Goal: Ask a question: Seek information or help from site administrators or community

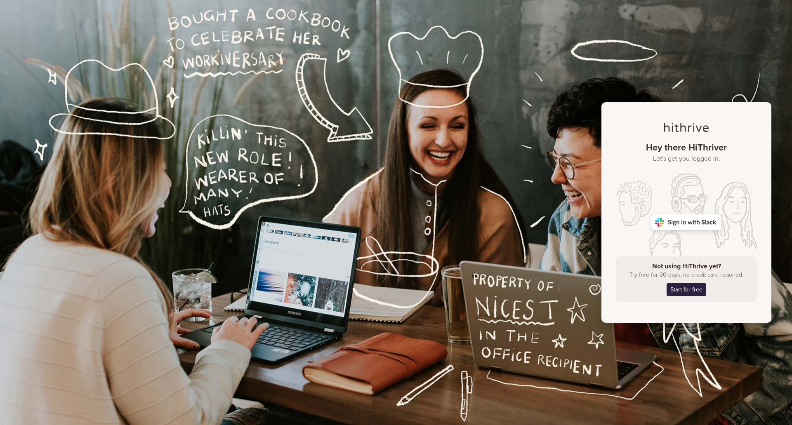
click at [688, 219] on img at bounding box center [686, 222] width 71 height 16
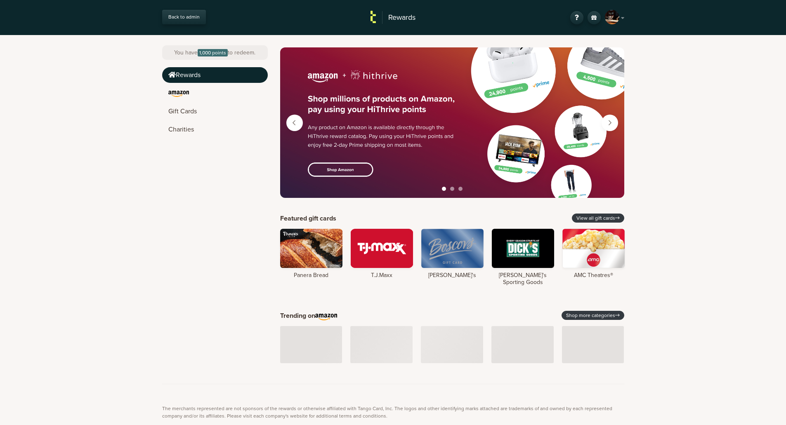
click at [615, 17] on div "SM" at bounding box center [612, 17] width 14 height 14
click at [181, 15] on link "Back to admin" at bounding box center [184, 17] width 44 height 14
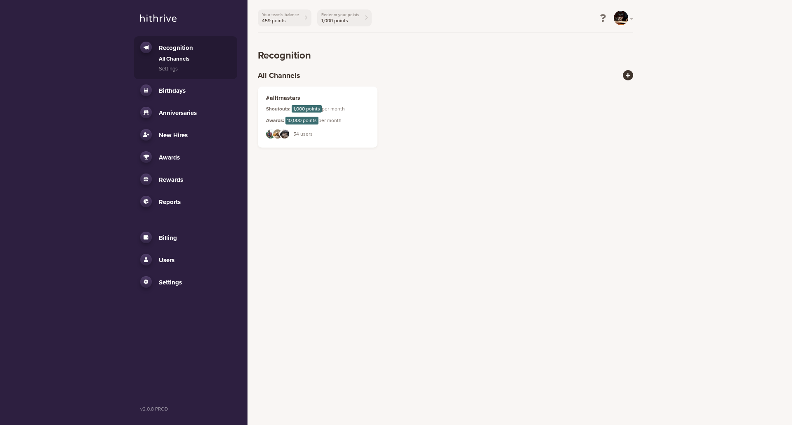
click at [171, 258] on span "Users" at bounding box center [167, 260] width 16 height 7
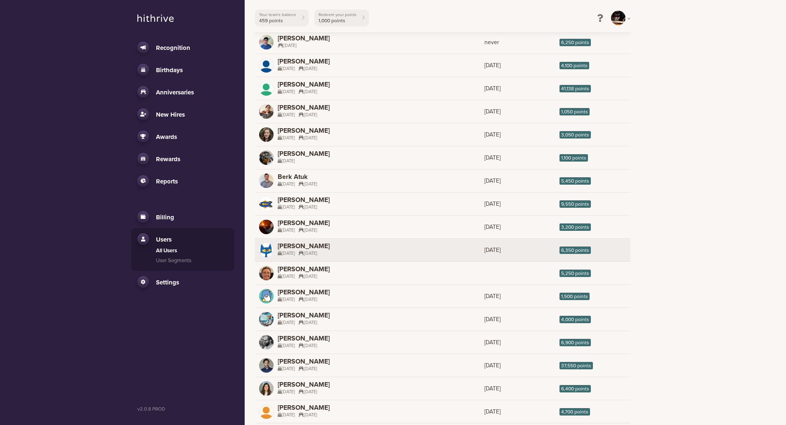
scroll to position [124, 0]
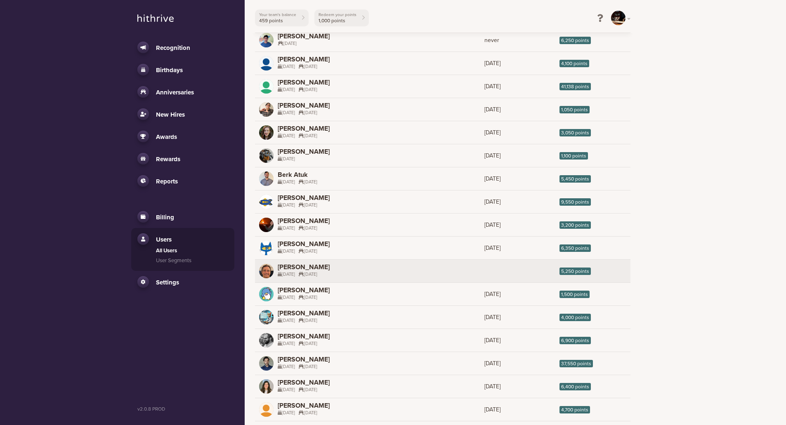
click at [344, 276] on link "CH [PERSON_NAME] [DATE] [DATE] 5,250 points" at bounding box center [442, 271] width 375 height 23
select select "8"
select select "7"
select select "8"
select select "7"
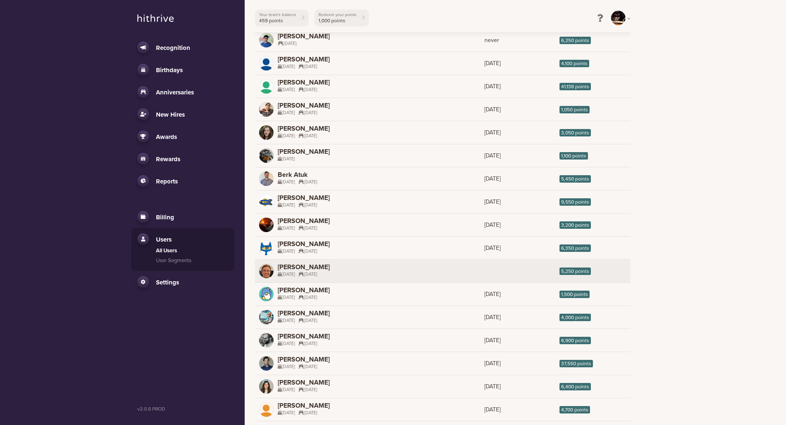
select select "2023"
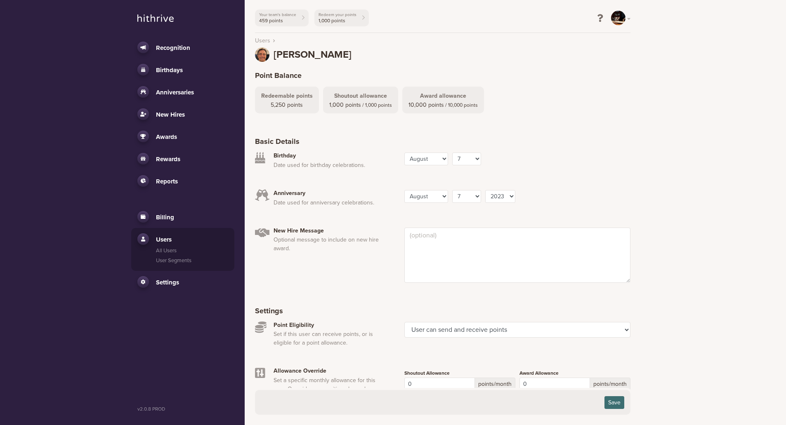
click at [290, 57] on span "[PERSON_NAME]" at bounding box center [312, 55] width 78 height 10
click at [257, 53] on div "CH" at bounding box center [262, 54] width 14 height 14
click at [273, 40] on li "Users" at bounding box center [265, 40] width 20 height 10
click at [268, 40] on link "Users" at bounding box center [262, 40] width 15 height 9
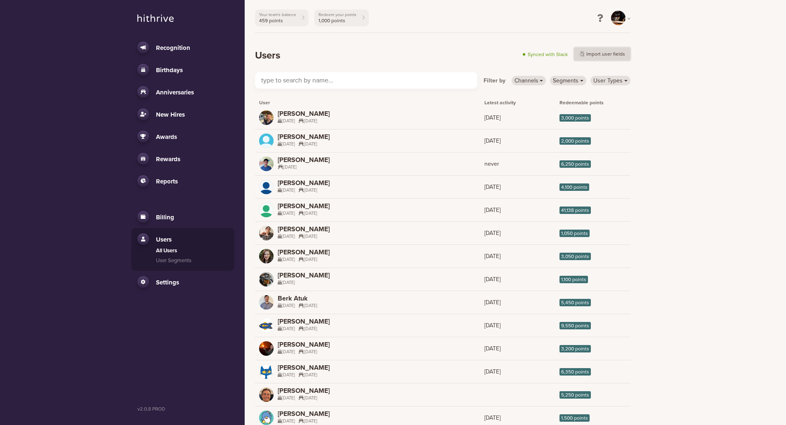
click at [614, 57] on button "Import user fields" at bounding box center [602, 53] width 57 height 13
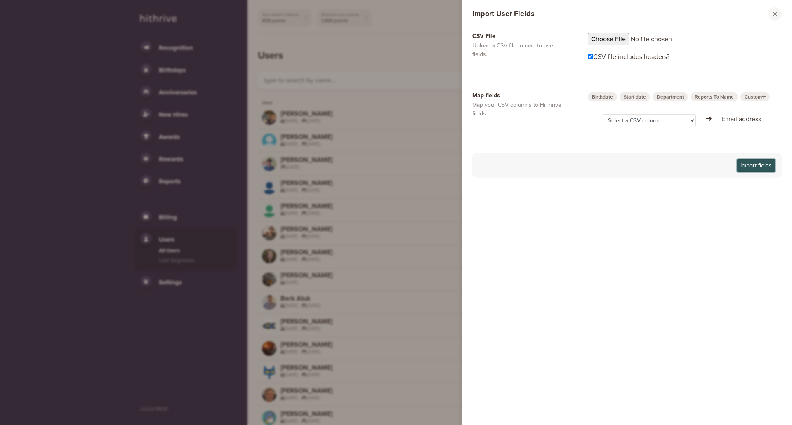
click at [764, 166] on button "Import fields" at bounding box center [756, 165] width 39 height 13
drag, startPoint x: 609, startPoint y: 98, endPoint x: 622, endPoint y: 97, distance: 12.4
click at [609, 97] on link "Birthdate" at bounding box center [602, 96] width 29 height 9
click at [635, 98] on link "Department" at bounding box center [638, 96] width 35 height 9
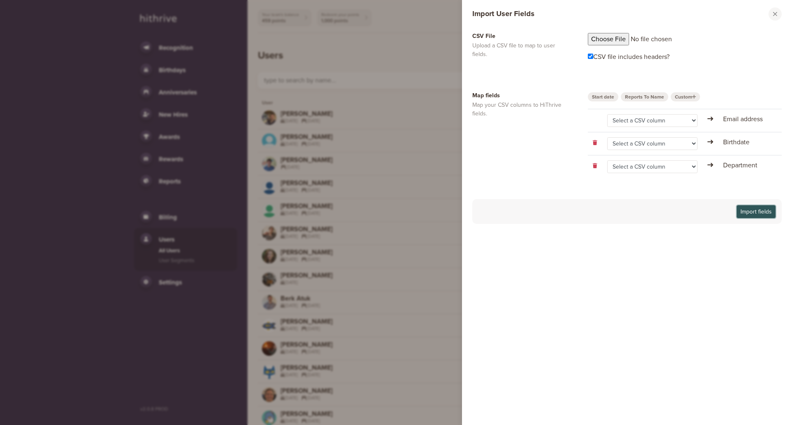
click at [766, 206] on button "Import fields" at bounding box center [756, 211] width 39 height 13
click at [650, 126] on select "Select a CSV column" at bounding box center [652, 120] width 91 height 13
click at [644, 125] on select "Select a CSV column" at bounding box center [652, 120] width 91 height 13
click at [644, 122] on select "Select a CSV column" at bounding box center [652, 120] width 91 height 13
click at [646, 145] on select "Select a CSV column" at bounding box center [652, 143] width 91 height 13
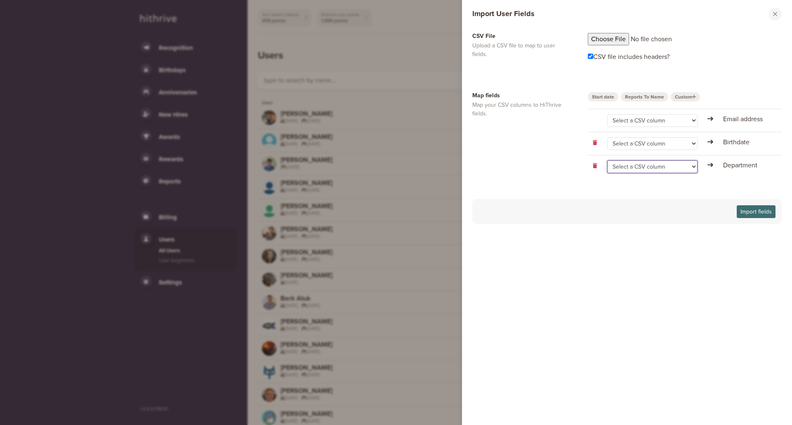
click at [645, 162] on select "Select a CSV column" at bounding box center [652, 166] width 91 height 13
click at [645, 171] on select "Select a CSV column" at bounding box center [652, 166] width 91 height 13
click at [645, 184] on div "Start date Reports To Name Custom Select a CSV column Email address Select a CS…" at bounding box center [677, 138] width 221 height 92
drag, startPoint x: 556, startPoint y: 156, endPoint x: 588, endPoint y: 72, distance: 89.9
click at [556, 150] on div "Map fields Map your CSV columns to HiThrive fields." at bounding box center [519, 138] width 95 height 92
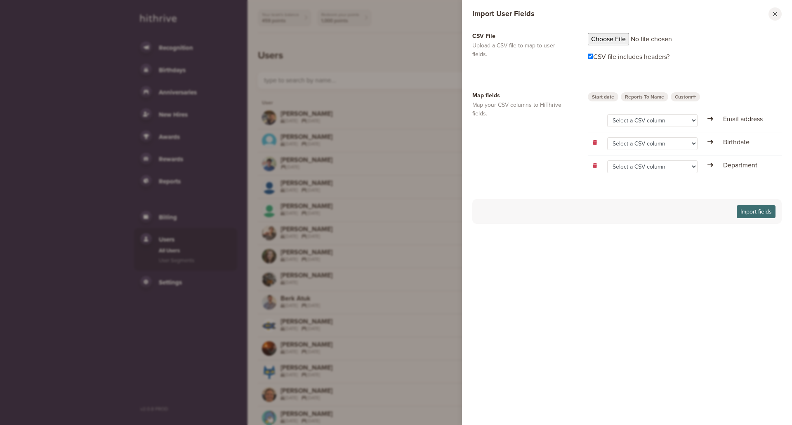
click at [778, 12] on button "Close modal window" at bounding box center [774, 13] width 13 height 13
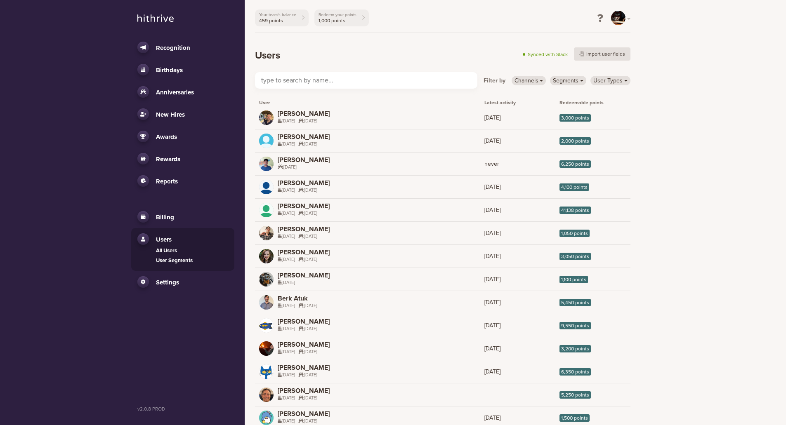
click at [170, 264] on link "User Segments" at bounding box center [192, 261] width 72 height 8
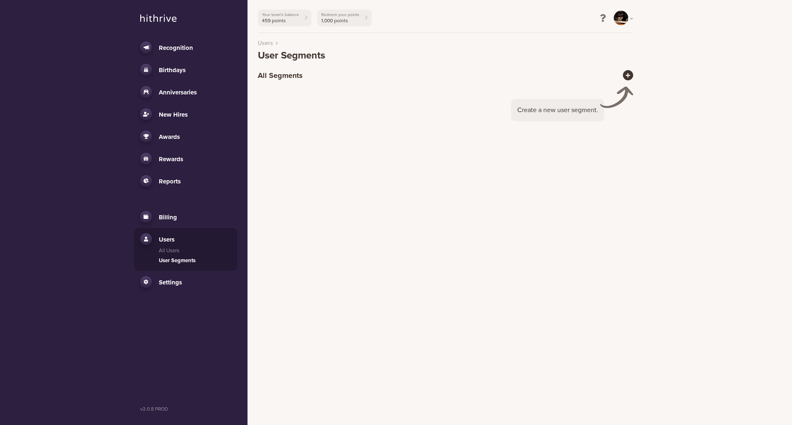
click at [180, 278] on link "Settings" at bounding box center [185, 282] width 91 height 12
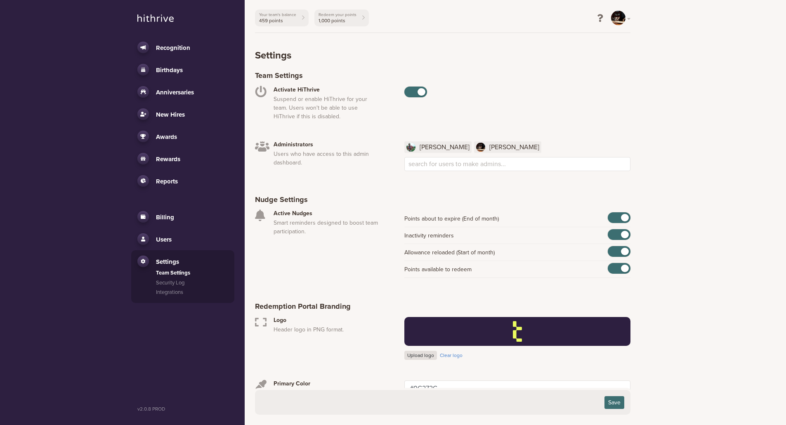
click at [171, 239] on span "Users" at bounding box center [164, 239] width 16 height 7
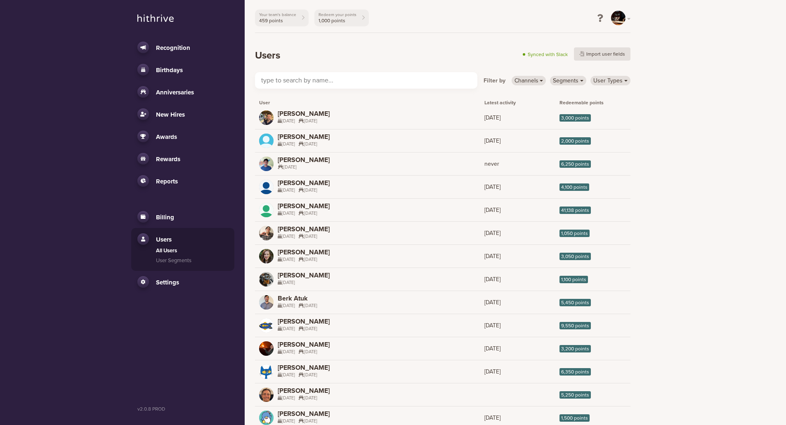
click at [163, 113] on span "New Hires" at bounding box center [170, 114] width 29 height 7
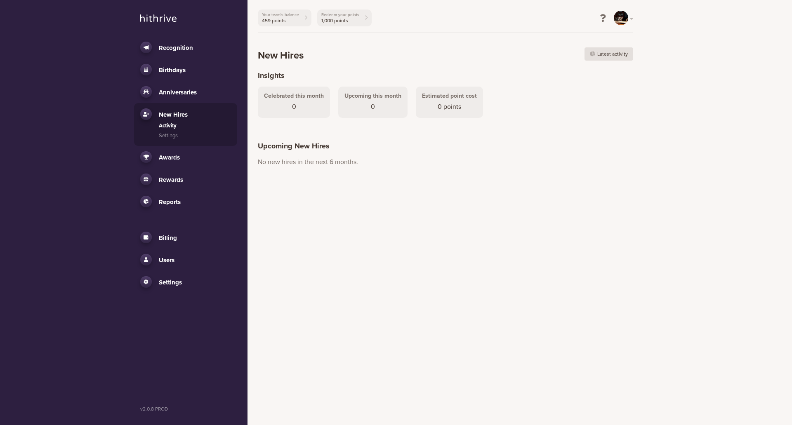
click at [174, 92] on span "Anniversaries" at bounding box center [178, 92] width 38 height 7
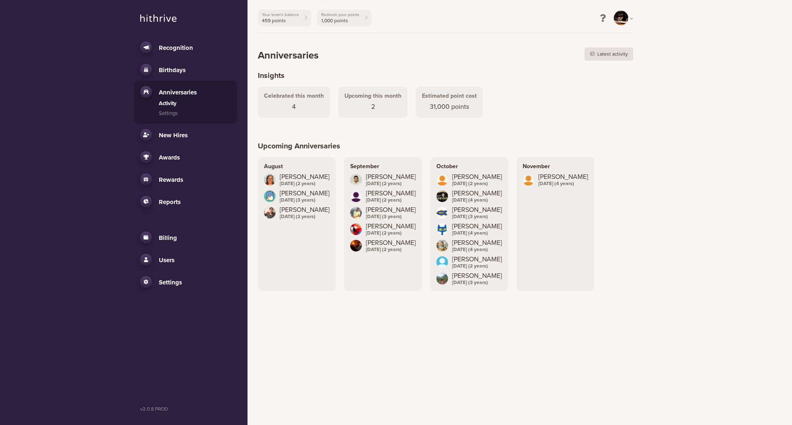
click at [471, 302] on html "Recognition All Channels Settings Birthdays Activity Settings Anniversaries Act…" at bounding box center [396, 151] width 792 height 302
click at [177, 203] on span "Reports" at bounding box center [170, 201] width 22 height 7
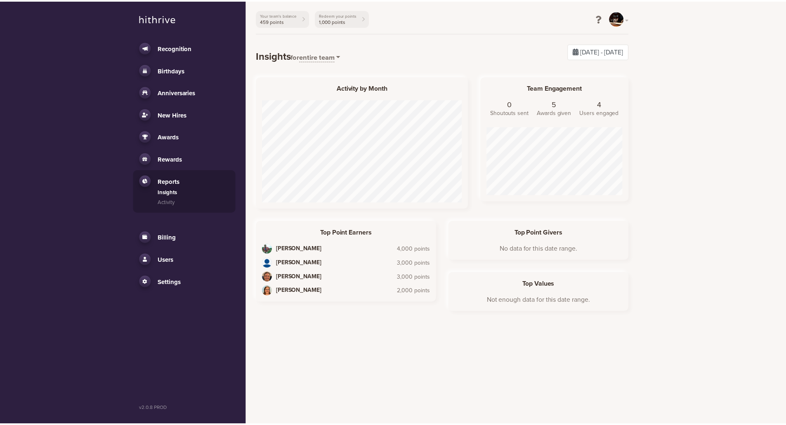
scroll to position [125, 149]
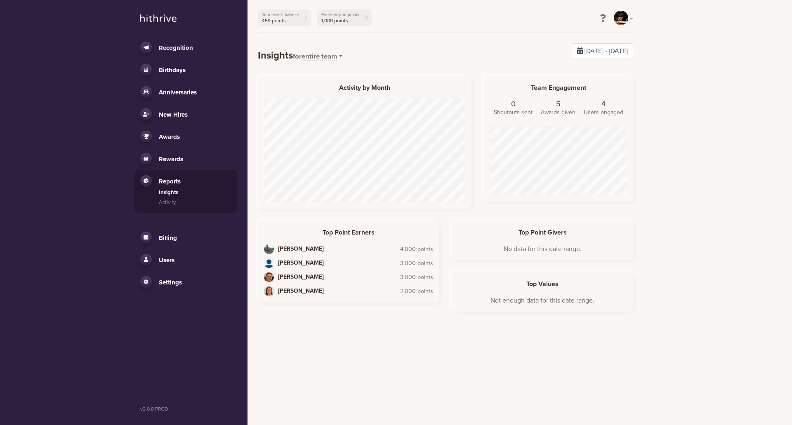
click at [164, 264] on link "Users" at bounding box center [185, 260] width 91 height 12
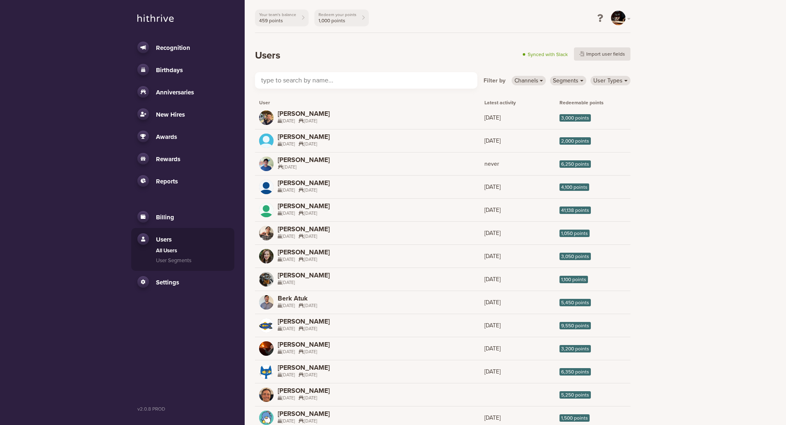
click at [331, 76] on input "text" at bounding box center [366, 80] width 222 height 16
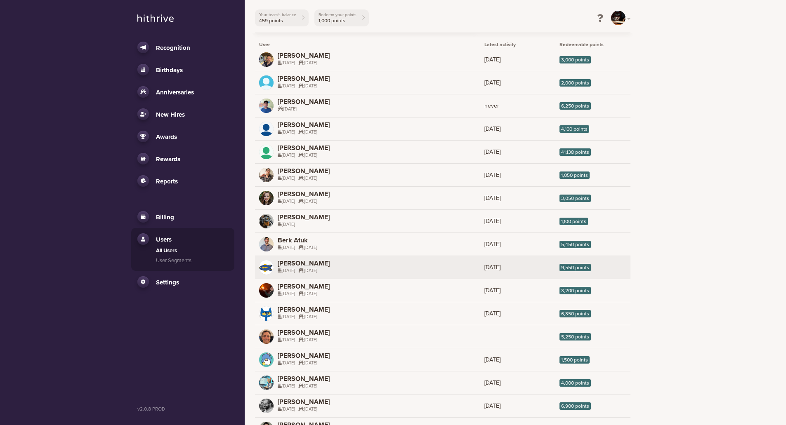
scroll to position [73, 0]
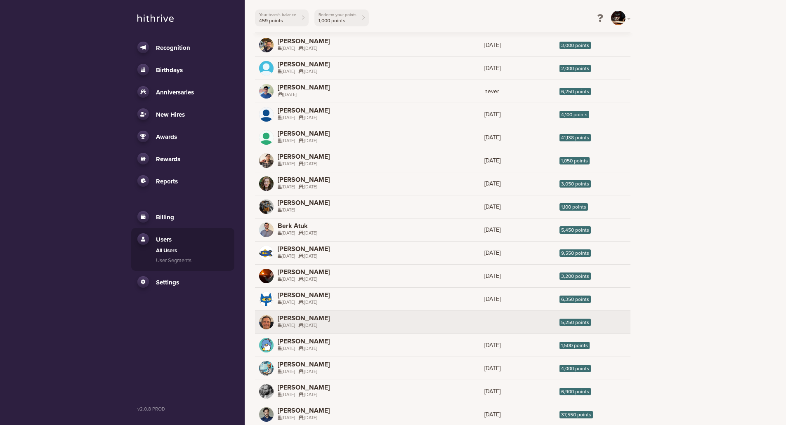
click at [337, 323] on link "CH [PERSON_NAME] [DATE] [DATE] 5,250 points" at bounding box center [442, 322] width 375 height 23
select select "8"
select select "7"
select select "8"
select select "7"
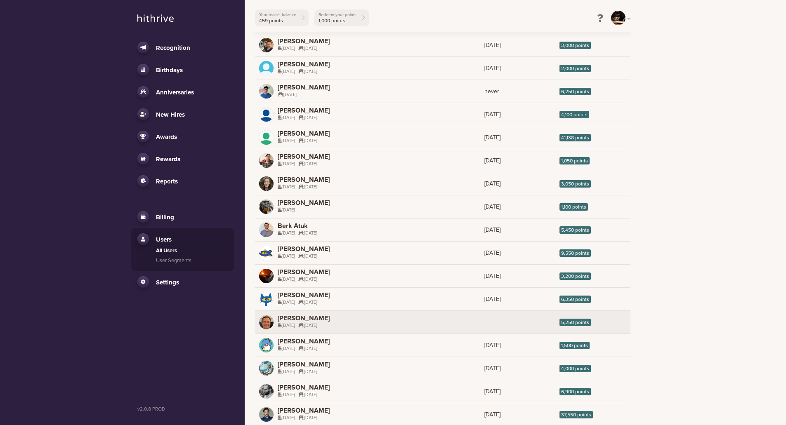
select select "2023"
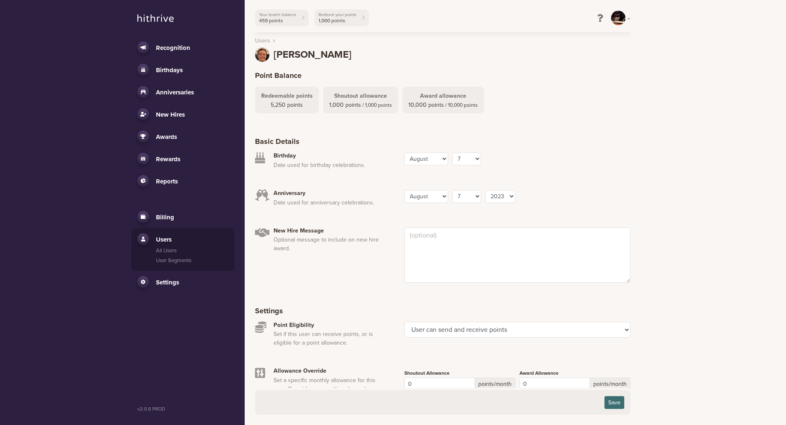
scroll to position [96, 0]
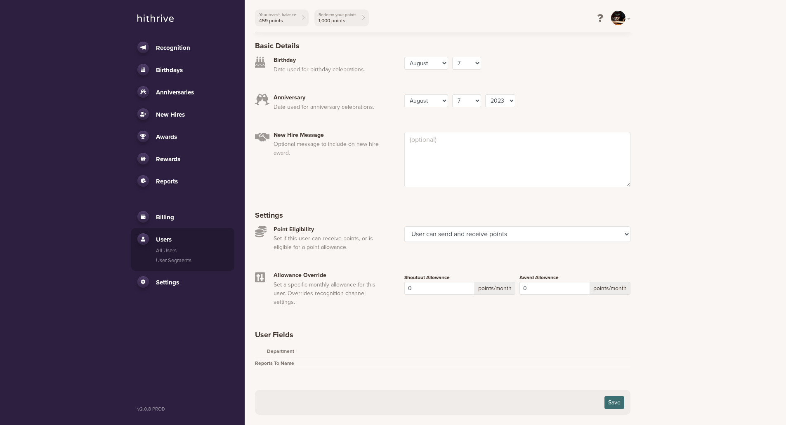
drag, startPoint x: 378, startPoint y: 319, endPoint x: 466, endPoint y: 320, distance: 87.9
click at [380, 318] on div "Point Balance Redeemable points 5,250 points Shoutout allowance 1,000 points / …" at bounding box center [442, 190] width 375 height 449
click at [485, 322] on header "User Fields" at bounding box center [442, 333] width 375 height 25
click at [427, 233] on select "User can send and receive points User can only send points User can only receiv…" at bounding box center [517, 234] width 226 height 16
click at [354, 219] on header "Settings" at bounding box center [442, 214] width 375 height 25
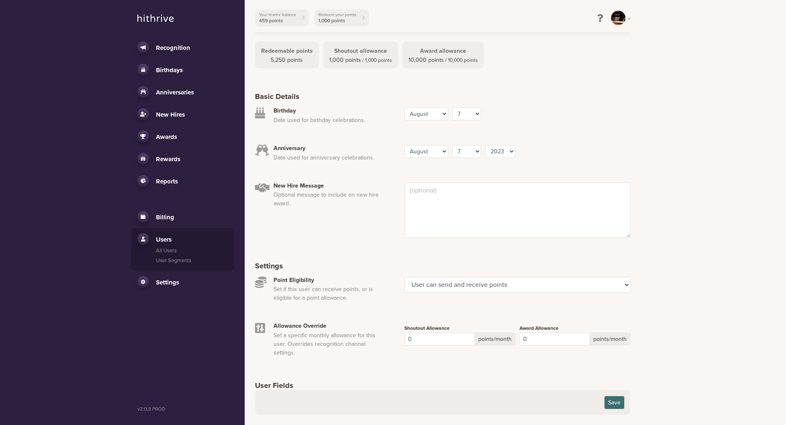
scroll to position [0, 0]
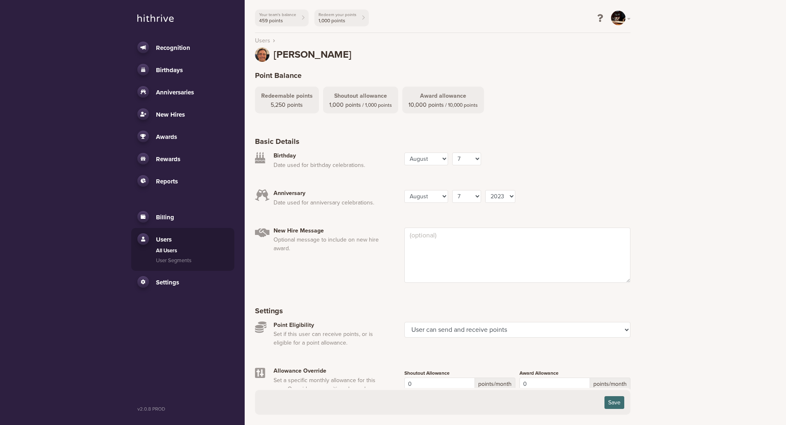
click at [170, 250] on link "All Users" at bounding box center [192, 251] width 72 height 8
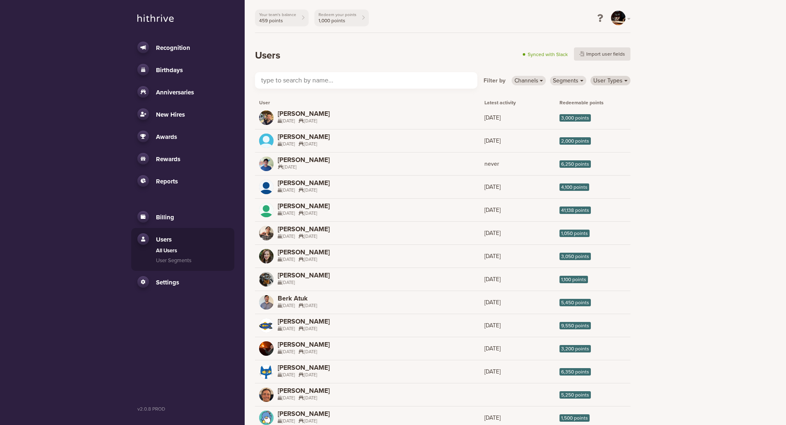
click at [615, 80] on link "User Types" at bounding box center [610, 80] width 40 height 9
click at [568, 82] on link "Segments" at bounding box center [568, 80] width 36 height 9
click at [537, 81] on link "Channels" at bounding box center [528, 80] width 35 height 9
click at [577, 75] on div "Filter by Channels #alltrnastars Segments User Types Administrators No Channel …" at bounding box center [442, 80] width 375 height 16
click at [577, 79] on link "Segments" at bounding box center [568, 80] width 36 height 9
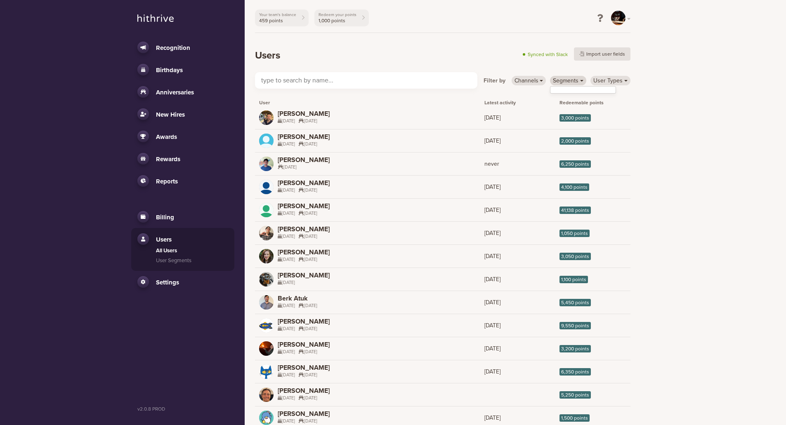
click at [580, 79] on link "Segments" at bounding box center [568, 80] width 36 height 9
click at [608, 79] on link "User Types" at bounding box center [610, 80] width 40 height 9
click at [615, 96] on link "Administrators" at bounding box center [623, 96] width 65 height 13
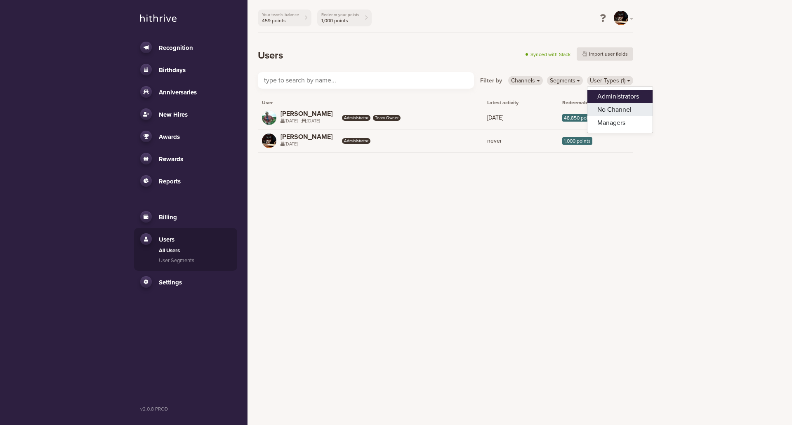
click at [617, 110] on link "No Channel" at bounding box center [619, 109] width 65 height 13
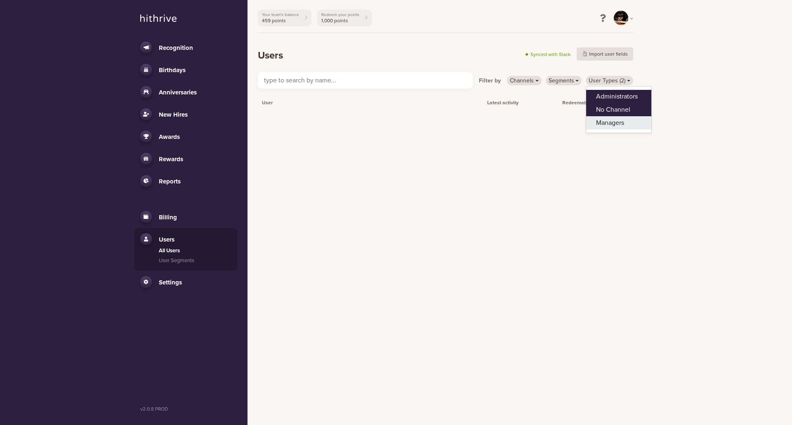
click at [615, 124] on link "Managers" at bounding box center [618, 122] width 65 height 13
click at [567, 82] on link "Segments" at bounding box center [564, 80] width 36 height 9
click at [531, 78] on link "Channels" at bounding box center [524, 80] width 35 height 9
click at [528, 96] on link "#alltrnastars" at bounding box center [539, 96] width 65 height 13
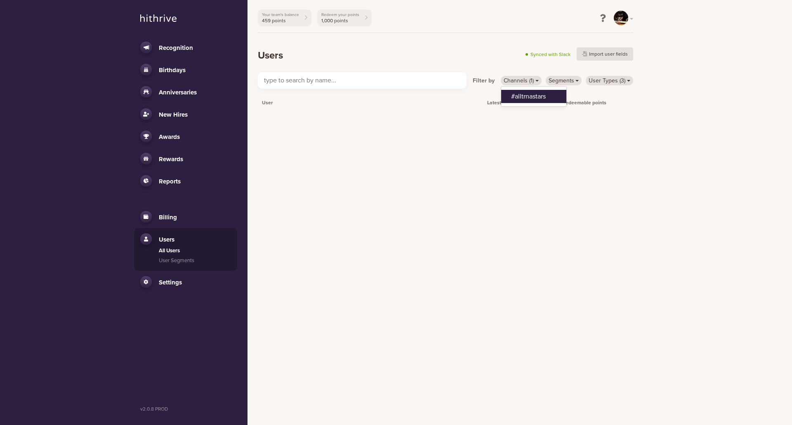
click at [179, 137] on span "Awards" at bounding box center [169, 136] width 21 height 7
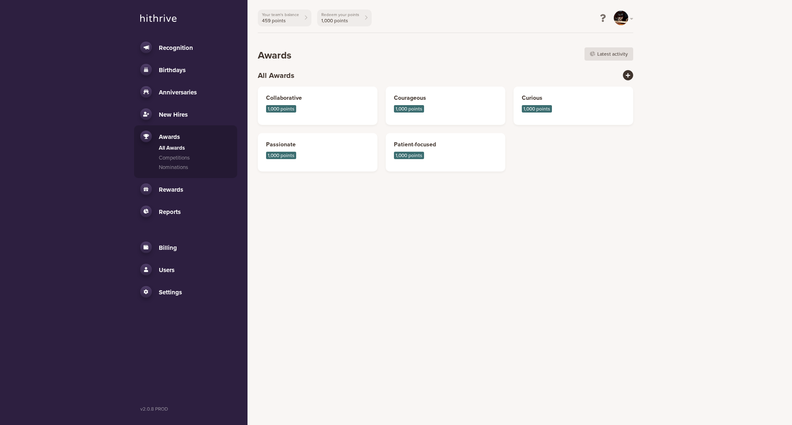
click at [179, 114] on span "New Hires" at bounding box center [173, 114] width 29 height 7
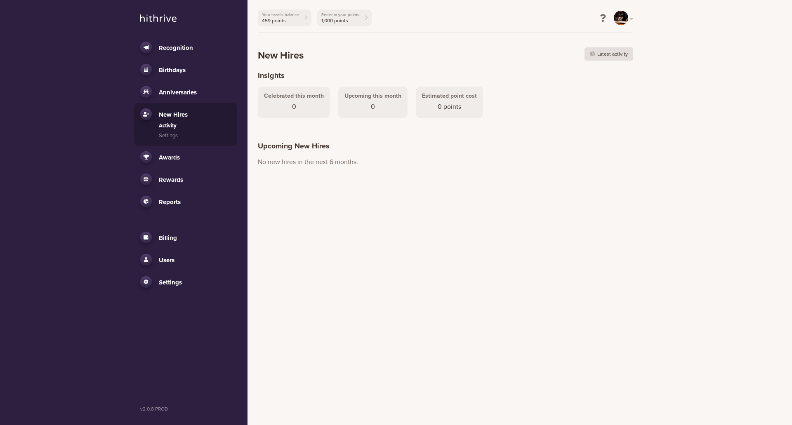
click at [199, 92] on link "Anniversaries" at bounding box center [185, 92] width 91 height 12
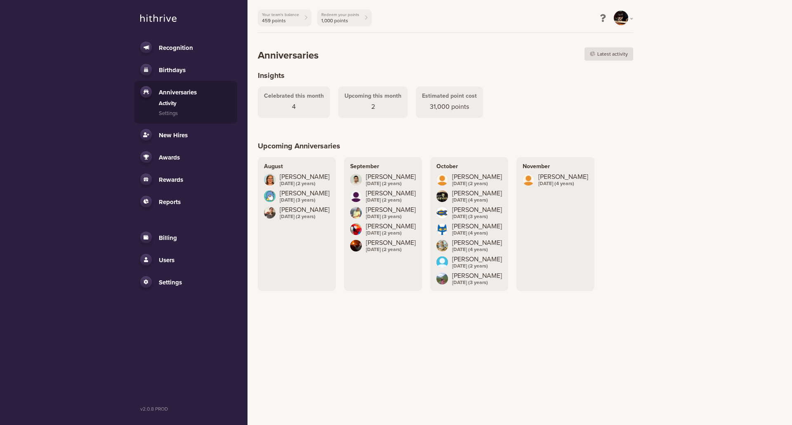
click at [177, 75] on link "Birthdays" at bounding box center [185, 70] width 91 height 12
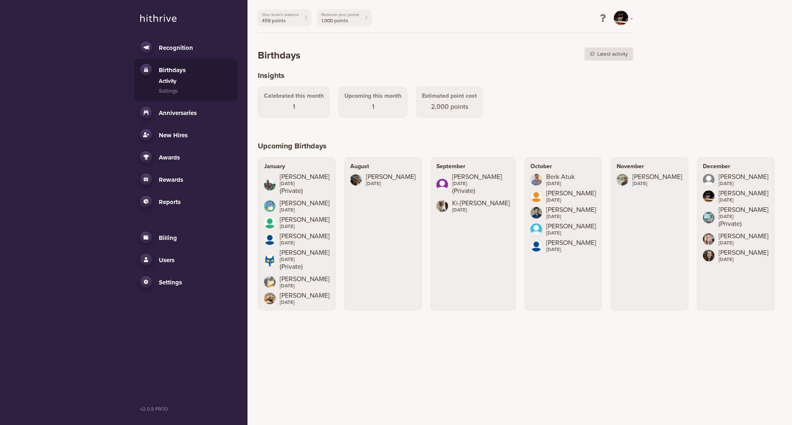
click at [593, 97] on ul "Celebrated this month 1 Upcoming this month 1 Estimated point cost 2,000 points" at bounding box center [446, 102] width 384 height 31
click at [173, 42] on link "Recognition" at bounding box center [185, 48] width 91 height 12
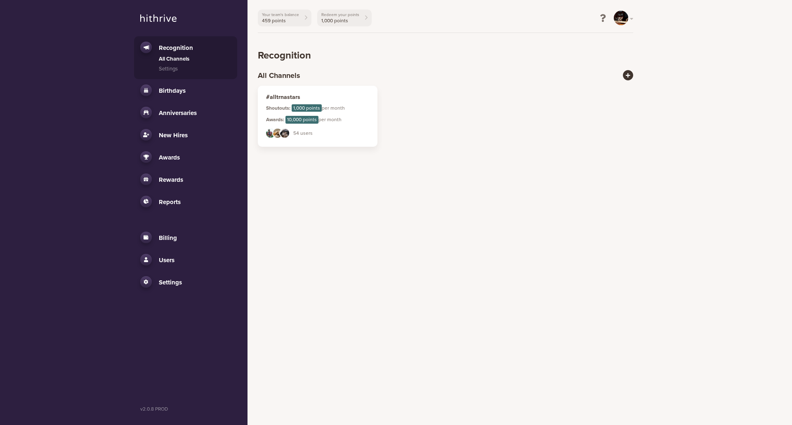
click at [336, 134] on div "RB TA YL 54 users" at bounding box center [317, 133] width 103 height 11
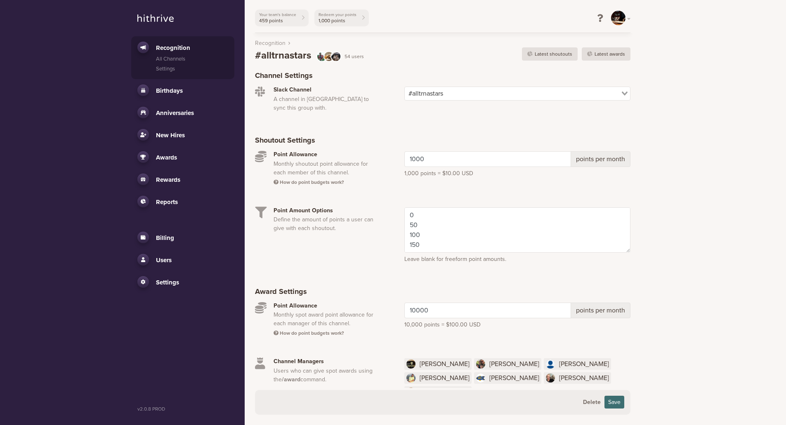
scroll to position [38, 0]
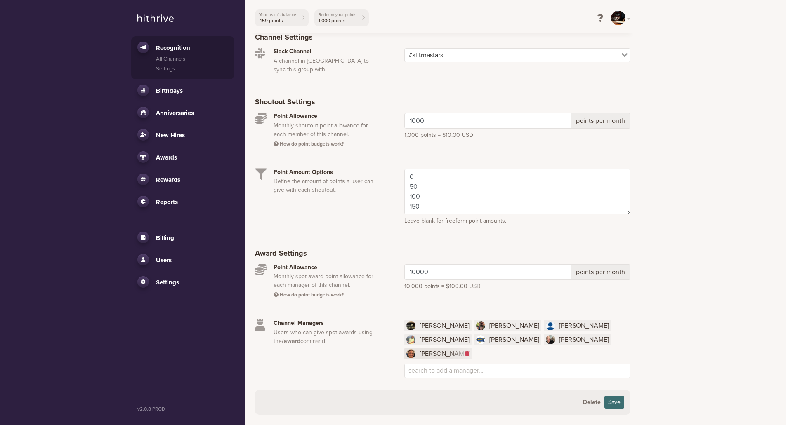
click at [464, 348] on li "CH [PERSON_NAME]" at bounding box center [437, 354] width 67 height 12
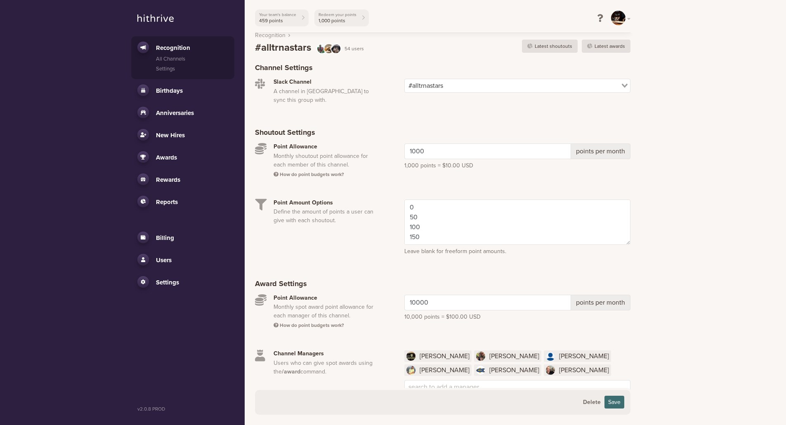
scroll to position [0, 0]
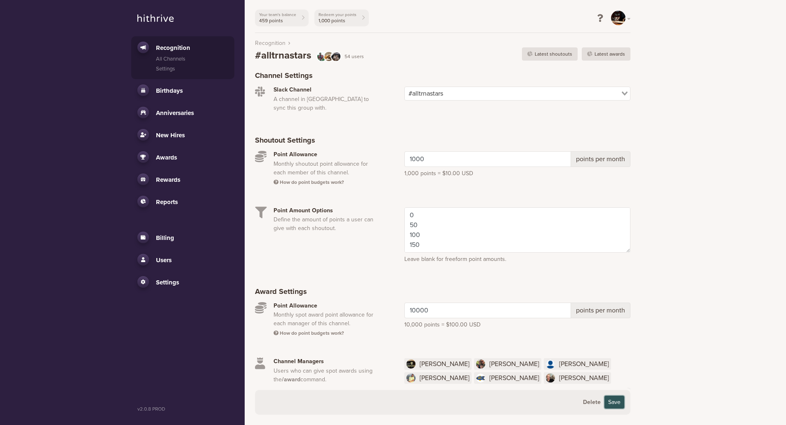
click at [616, 402] on button "Save" at bounding box center [614, 402] width 20 height 13
click at [167, 260] on span "Users" at bounding box center [164, 260] width 16 height 7
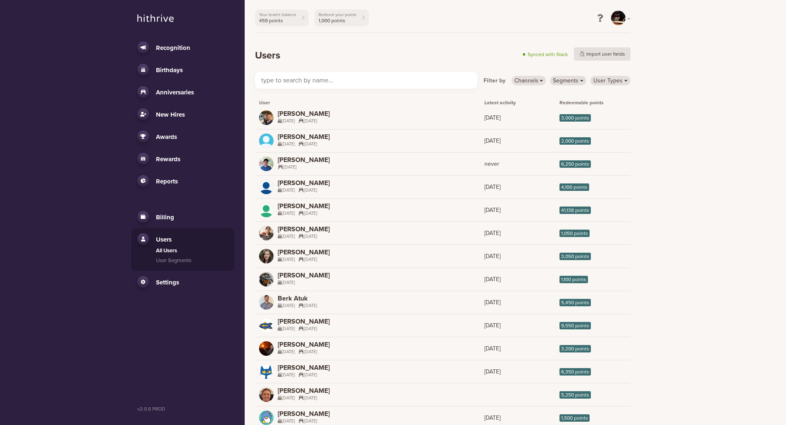
click at [369, 84] on input "text" at bounding box center [366, 80] width 222 height 16
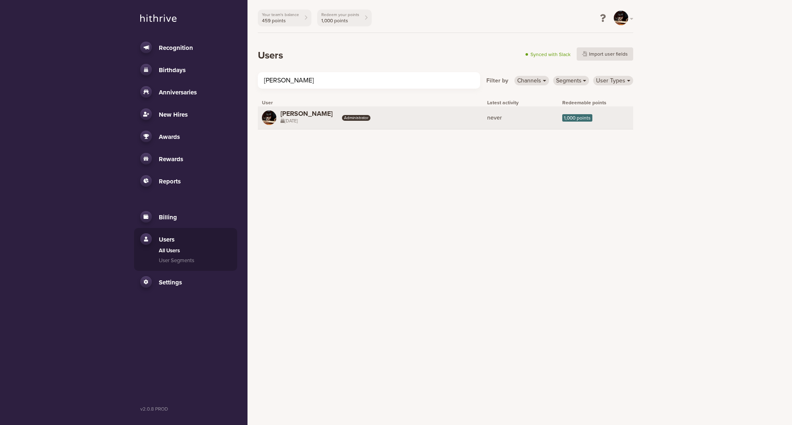
type input "[PERSON_NAME]"
click at [449, 118] on link "SM [PERSON_NAME] [DATE] Administrator never 1,000 points" at bounding box center [445, 117] width 375 height 23
select select "12"
select select "9"
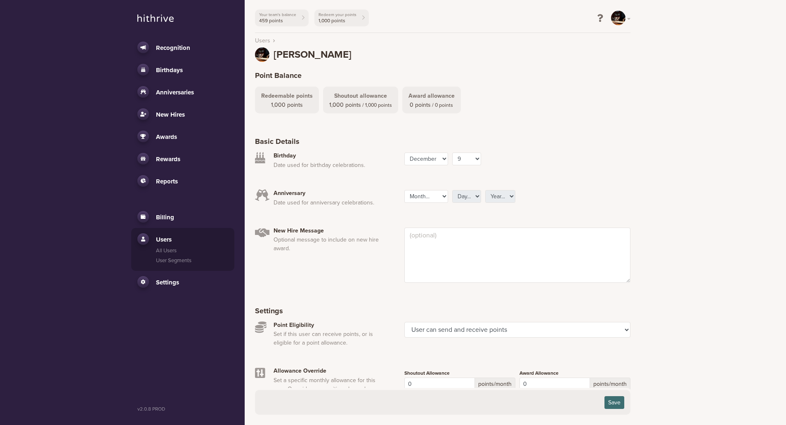
click at [292, 198] on div "Anniversary Date used for anniversary celebrations." at bounding box center [326, 198] width 115 height 17
click at [334, 205] on p "Date used for anniversary celebrations." at bounding box center [326, 202] width 106 height 9
click at [443, 195] on select "Month... January February March April May June July August September October No…" at bounding box center [426, 196] width 44 height 13
select select "7"
click at [404, 190] on select "Month... January February March April May June July August September October No…" at bounding box center [426, 196] width 44 height 13
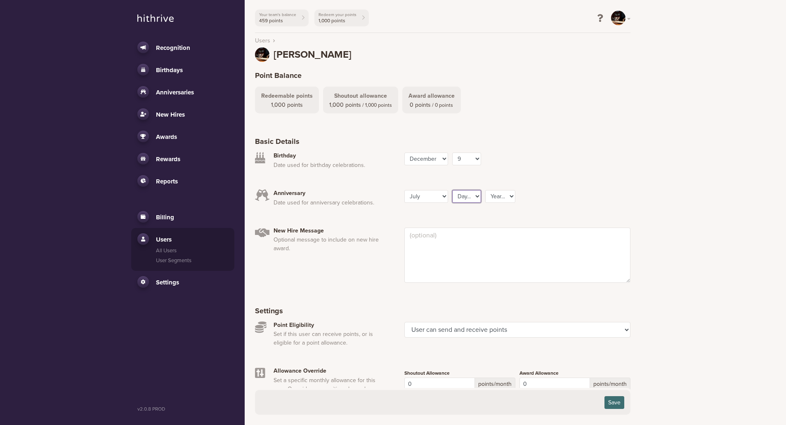
click at [471, 198] on select "Day... 1 2 3 4 5 6 7 8 9 10 11 12 13 14 15 16 17 18 19 20 21 22 23 24 25 26 27 …" at bounding box center [466, 196] width 29 height 13
select select "22"
click at [452, 190] on select "Day... 1 2 3 4 5 6 7 8 9 10 11 12 13 14 15 16 17 18 19 20 21 22 23 24 25 26 27 …" at bounding box center [466, 196] width 29 height 13
click at [504, 199] on select "Year... 2025 2024 2023 2022 2021 2020 2019 2018 2017 2016 2015 2014 2013 2012 2…" at bounding box center [500, 196] width 30 height 13
select select "2024"
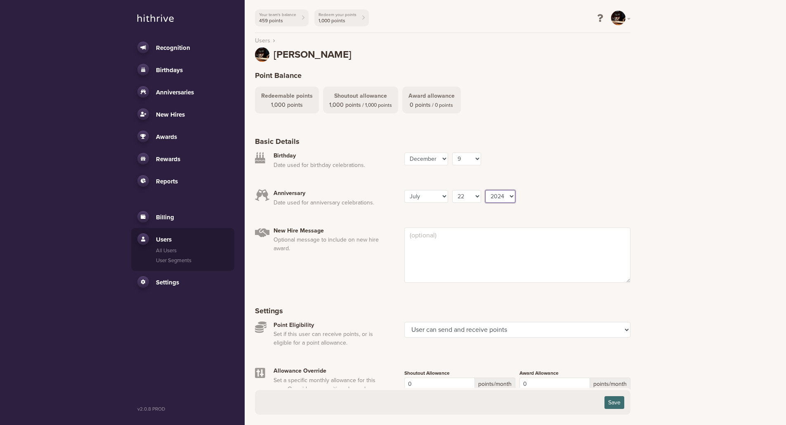
click at [485, 190] on select "Year... 2025 2024 2023 2022 2021 2020 2019 2018 2017 2016 2015 2014 2013 2012 2…" at bounding box center [500, 196] width 30 height 13
click at [571, 198] on div "Month... January February March April May June July August September October No…" at bounding box center [517, 196] width 230 height 13
click at [493, 259] on textarea at bounding box center [517, 255] width 226 height 55
click at [365, 260] on div "New Hire Message Optional message to include on new hire award." at bounding box center [326, 255] width 115 height 55
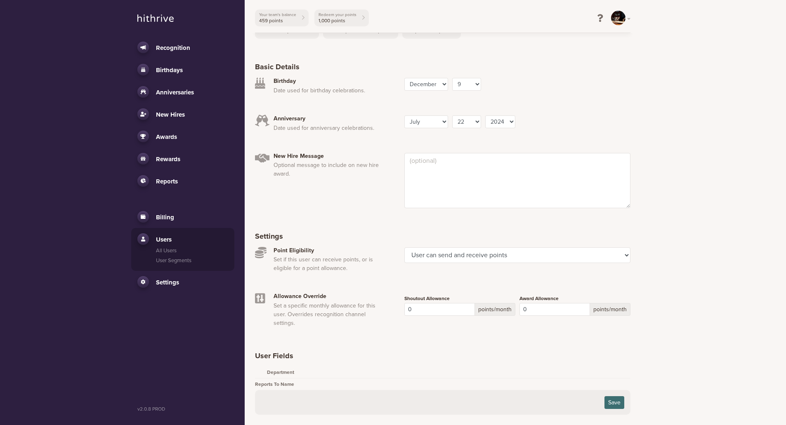
scroll to position [82, 0]
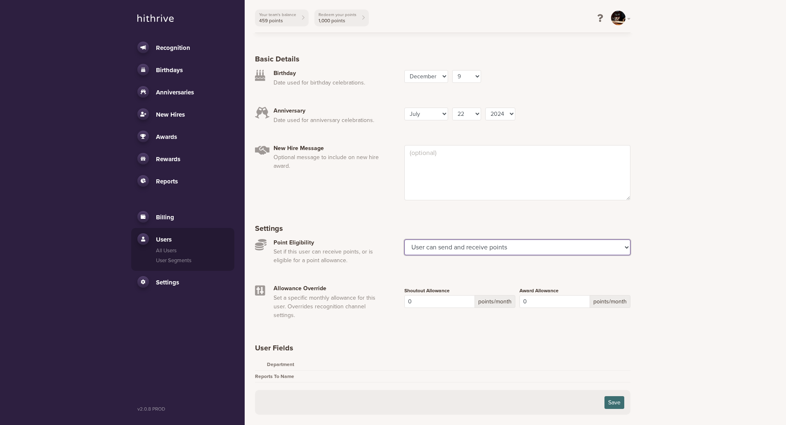
click at [463, 253] on select "User can send and receive points User can only send points User can only receiv…" at bounding box center [517, 248] width 226 height 16
click at [356, 226] on header "Settings" at bounding box center [442, 227] width 375 height 25
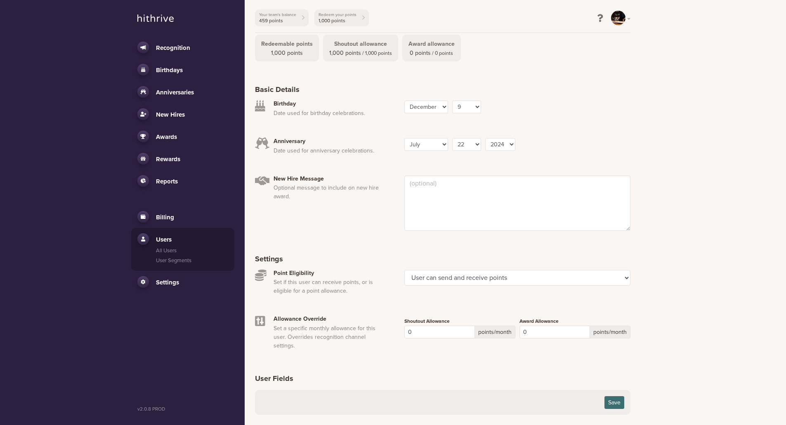
scroll to position [96, 0]
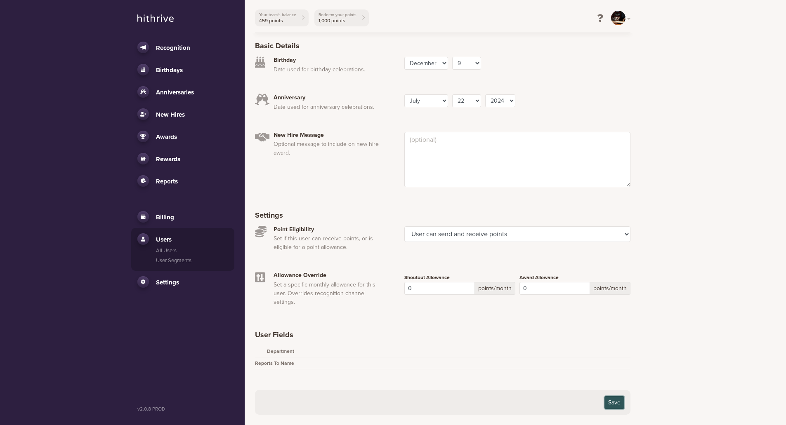
click at [610, 400] on button "Save" at bounding box center [614, 402] width 20 height 13
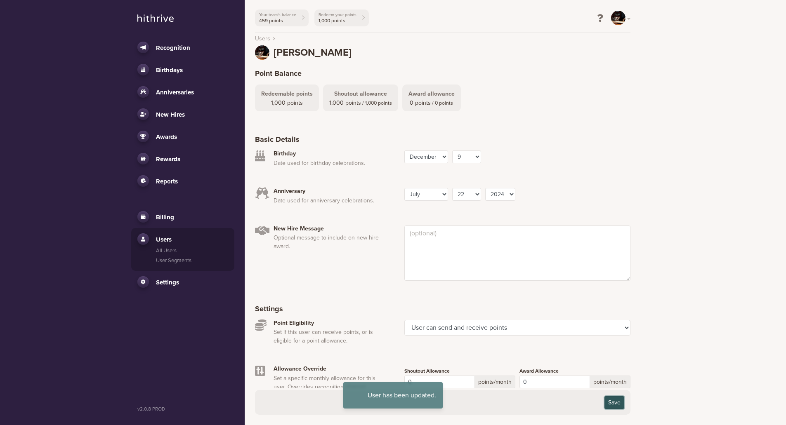
scroll to position [0, 0]
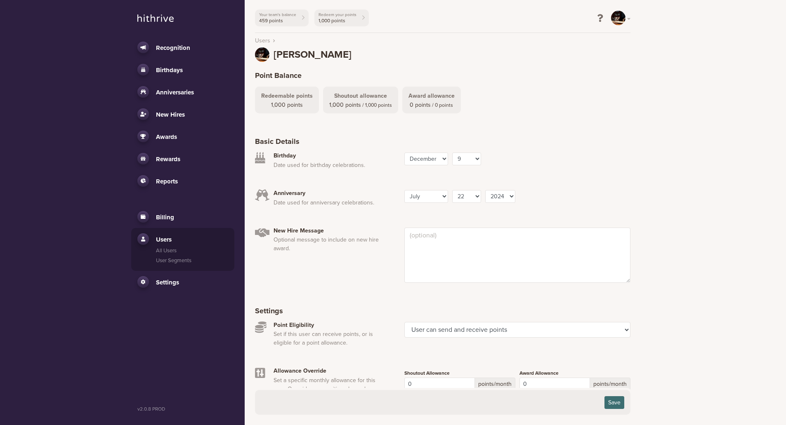
click at [175, 117] on span "New Hires" at bounding box center [170, 114] width 29 height 7
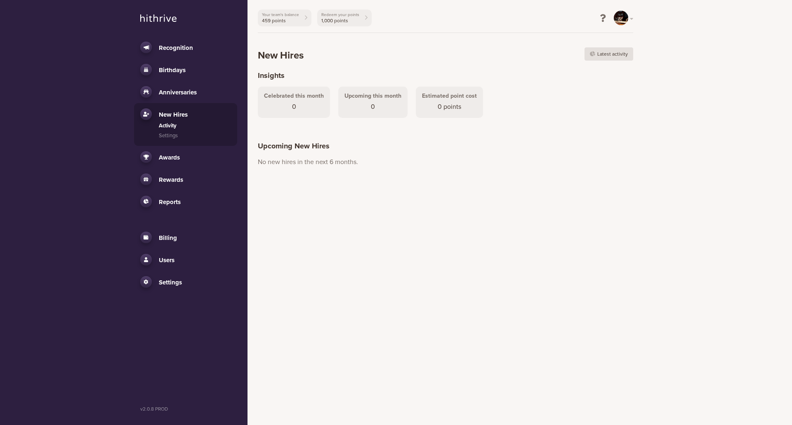
click at [172, 236] on span "Billing" at bounding box center [168, 237] width 18 height 7
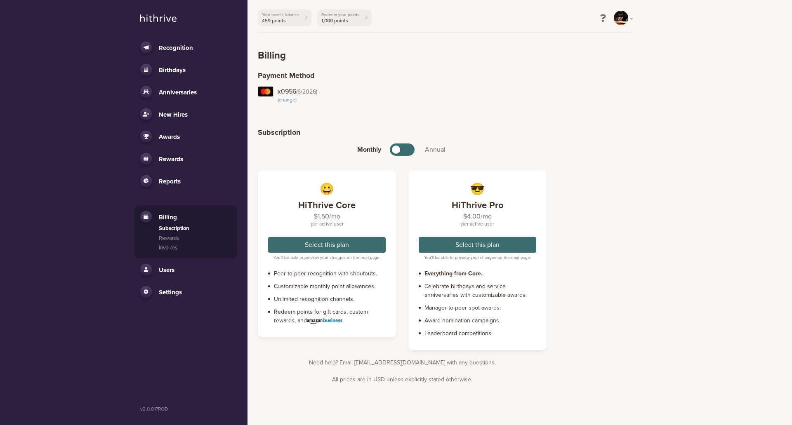
click at [170, 268] on span "Users" at bounding box center [167, 269] width 16 height 7
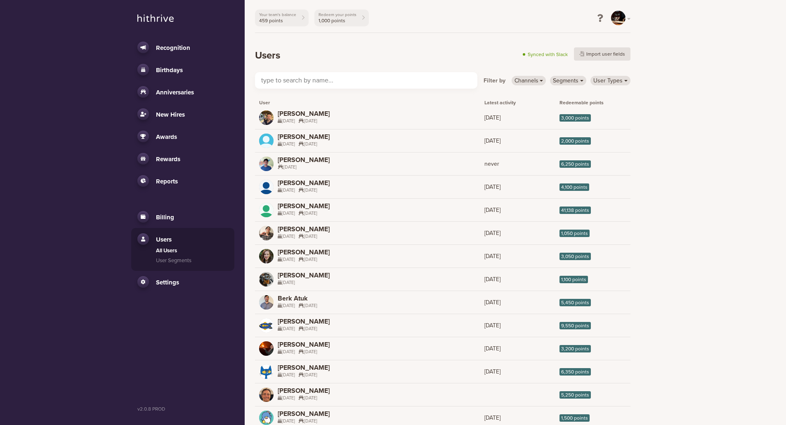
click at [358, 82] on input "text" at bounding box center [366, 80] width 222 height 16
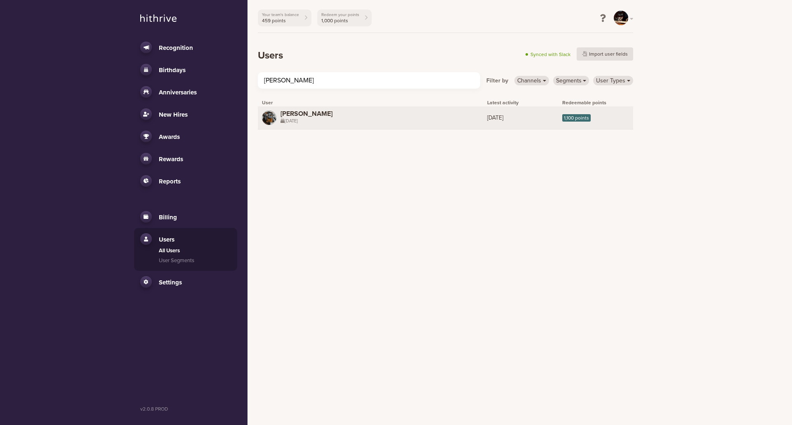
type input "[PERSON_NAME]"
click at [361, 112] on link "AB [PERSON_NAME] [DATE] [DATE] 1,100 points" at bounding box center [445, 117] width 375 height 23
select select "8"
select select "28"
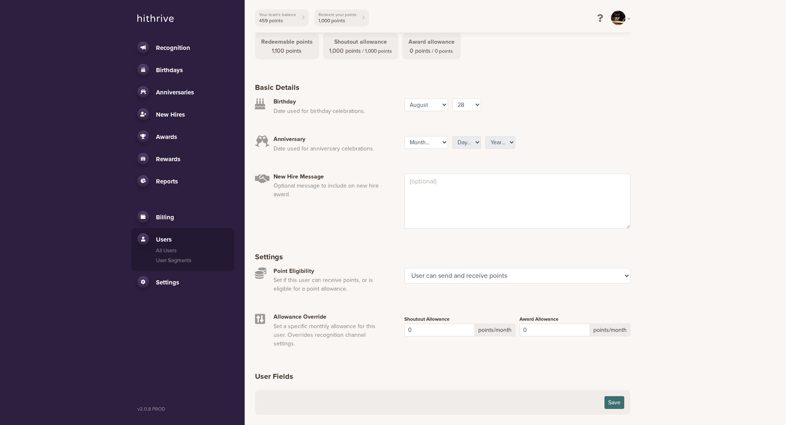
scroll to position [96, 0]
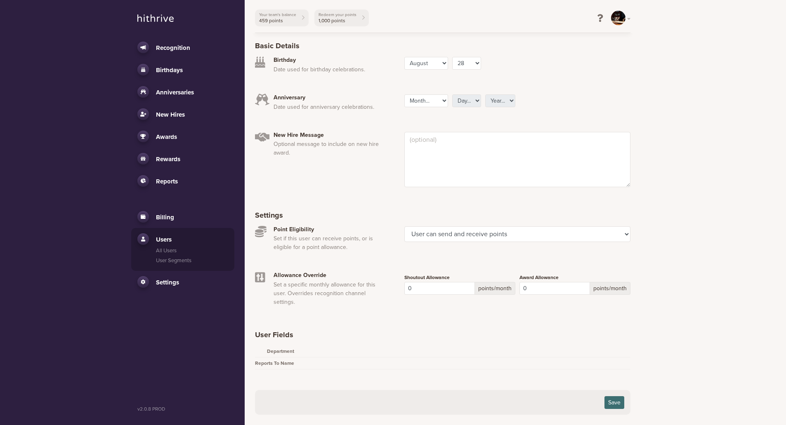
click at [175, 114] on span "New Hires" at bounding box center [170, 114] width 29 height 7
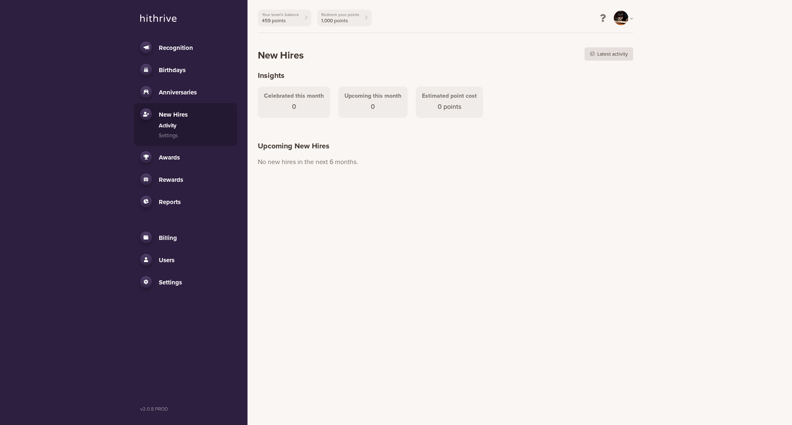
click at [187, 92] on span "Anniversaries" at bounding box center [178, 92] width 38 height 7
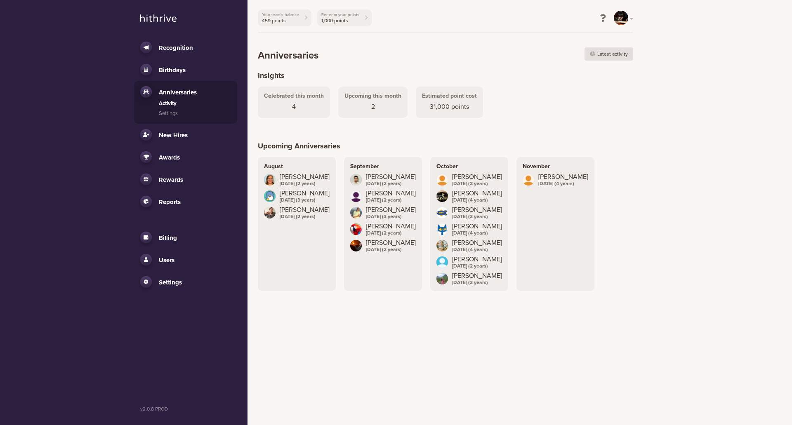
click at [195, 69] on link "Birthdays" at bounding box center [185, 70] width 91 height 12
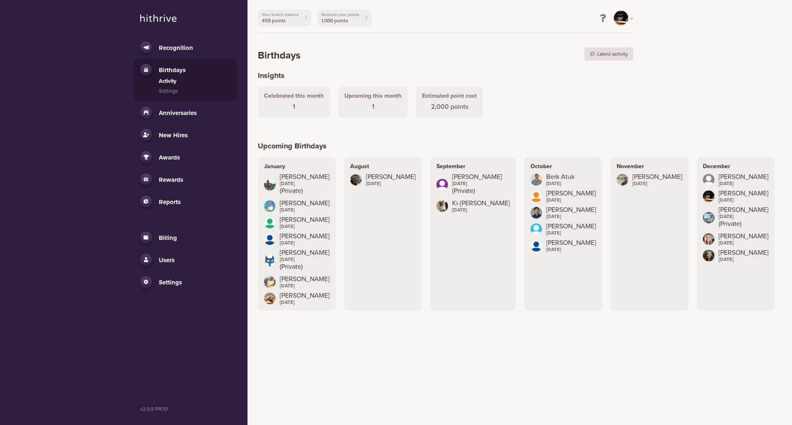
click at [297, 104] on span "1" at bounding box center [294, 107] width 60 height 10
click at [179, 50] on span "Recognition" at bounding box center [176, 47] width 34 height 7
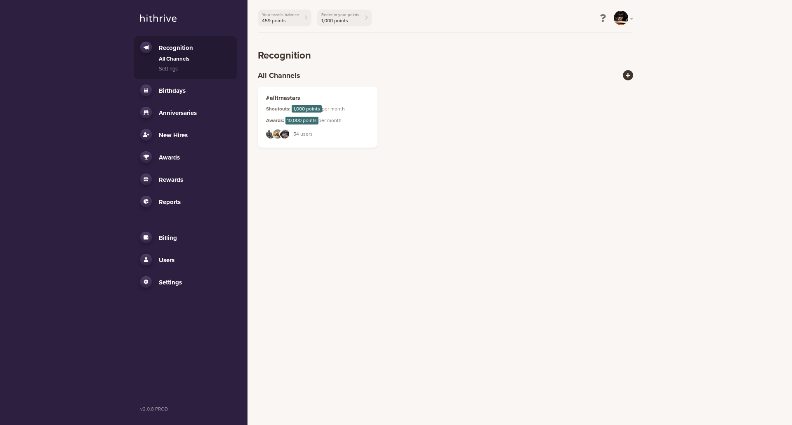
click at [163, 14] on div "Recognition All Channels Settings Birthdays Activity Settings Anniversaries Act…" at bounding box center [186, 212] width 124 height 425
click at [623, 19] on div "SM" at bounding box center [621, 18] width 14 height 14
click at [601, 16] on icon at bounding box center [603, 18] width 6 height 8
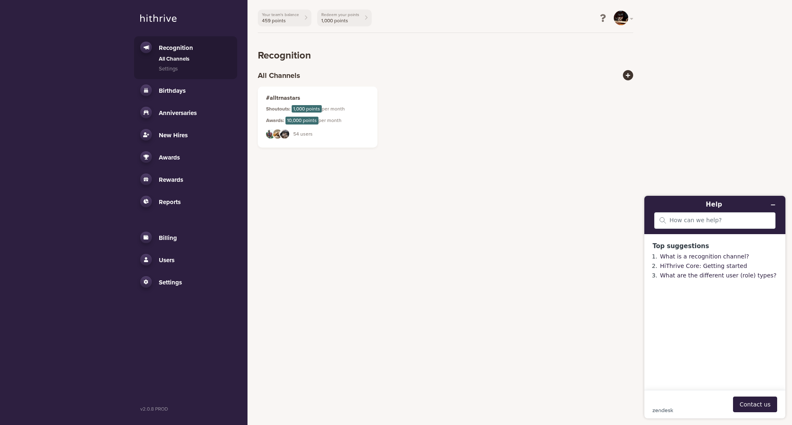
click at [602, 16] on icon at bounding box center [603, 18] width 6 height 8
click at [684, 403] on div "zendesk .cls-1{fill:#03363d;} Contact us" at bounding box center [715, 405] width 125 height 16
click at [763, 405] on button "Contact us" at bounding box center [755, 405] width 44 height 16
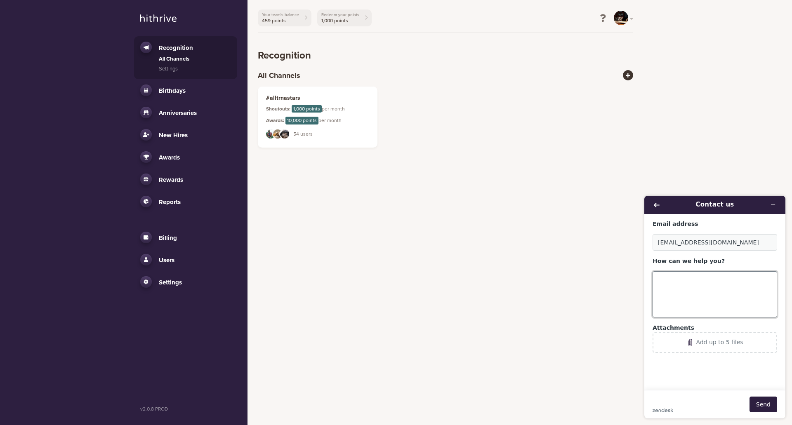
click at [694, 291] on textarea "How can we help you?" at bounding box center [715, 294] width 125 height 46
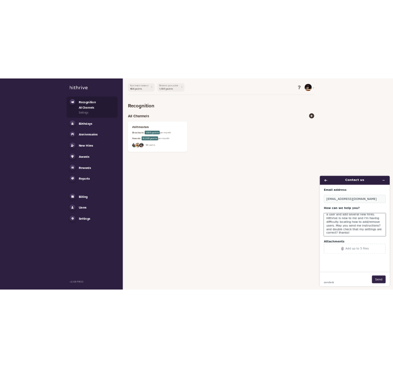
scroll to position [15, 0]
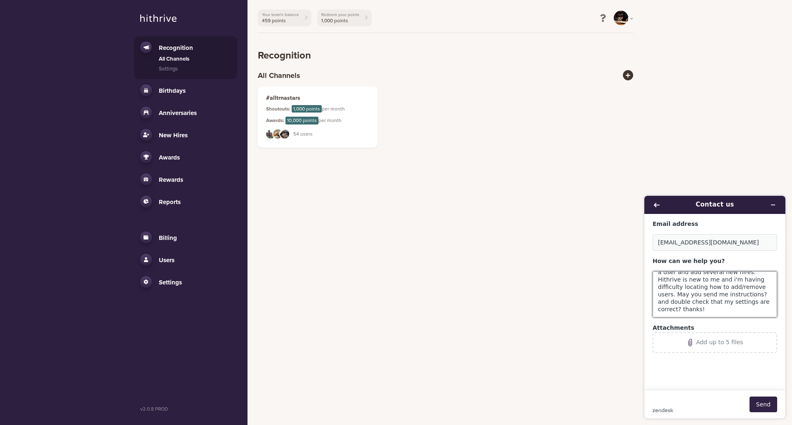
type textarea "Edit users - Hi there, i'd like to remove a user and add several new hires. Hit…"
click at [765, 410] on button "Send" at bounding box center [763, 405] width 28 height 16
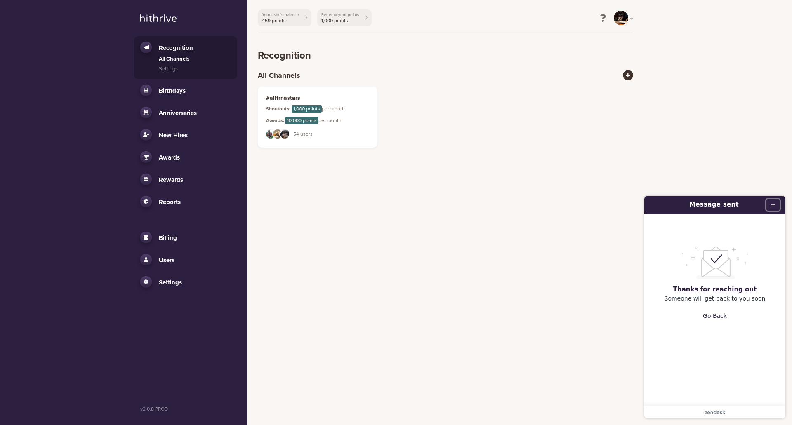
click at [779, 203] on button "Minimize widget" at bounding box center [772, 205] width 13 height 12
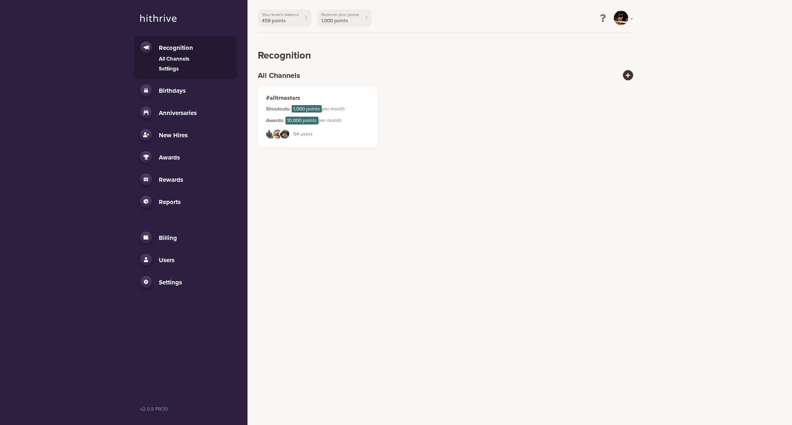
click at [169, 68] on link "Settings" at bounding box center [195, 69] width 72 height 8
click at [628, 78] on icon at bounding box center [628, 75] width 5 height 5
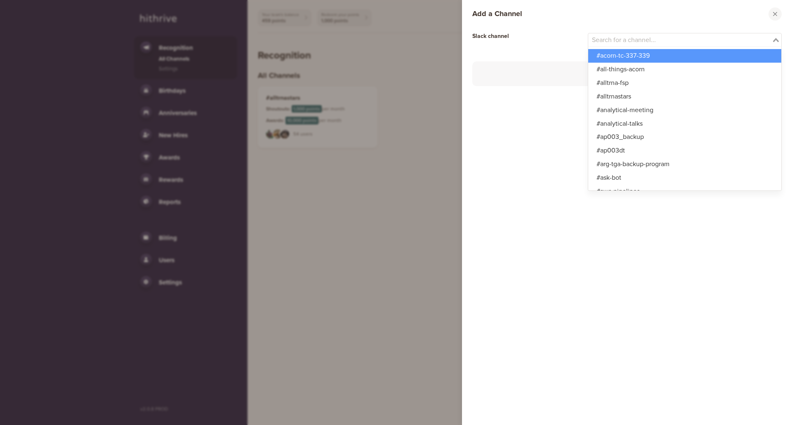
click at [643, 36] on input "Search for option" at bounding box center [680, 40] width 182 height 10
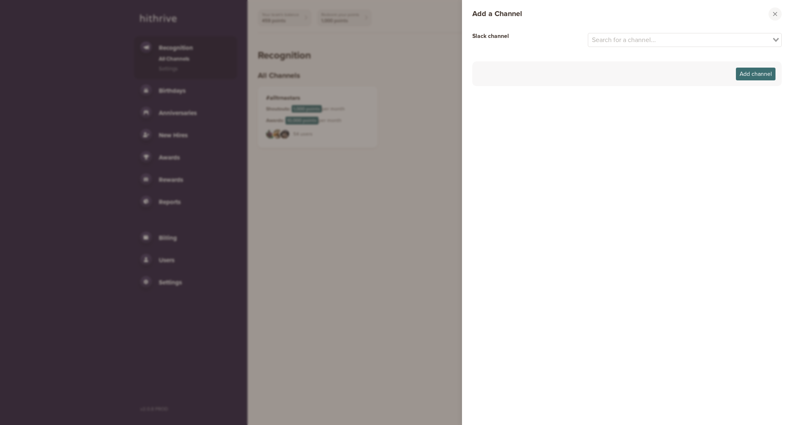
drag, startPoint x: 516, startPoint y: 127, endPoint x: 579, endPoint y: 79, distance: 78.9
click at [516, 127] on aside "Add a Channel Close modal window Slack channel Loading... #acorn-tc-337-339 #al…" at bounding box center [627, 212] width 330 height 425
click at [778, 15] on button "Close modal window" at bounding box center [774, 13] width 13 height 13
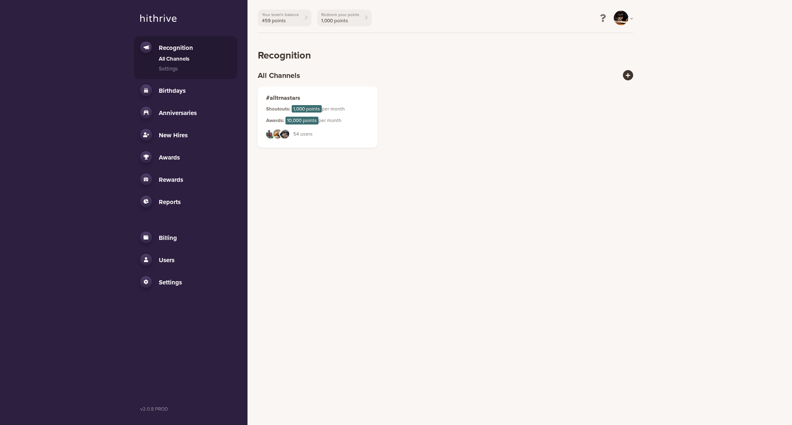
click at [417, 158] on html "Recognition All Channels Settings Birthdays Activity Settings Anniversaries Act…" at bounding box center [396, 79] width 792 height 158
